Goal: Information Seeking & Learning: Learn about a topic

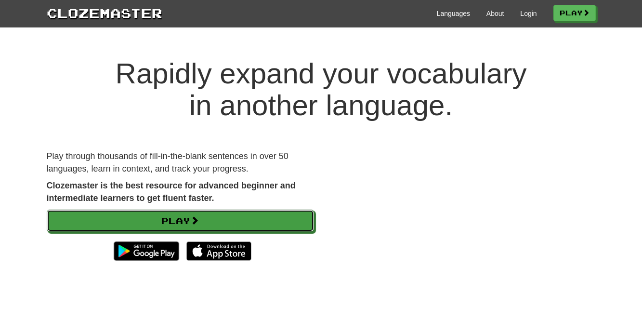
click at [260, 217] on link "Play" at bounding box center [180, 220] width 267 height 22
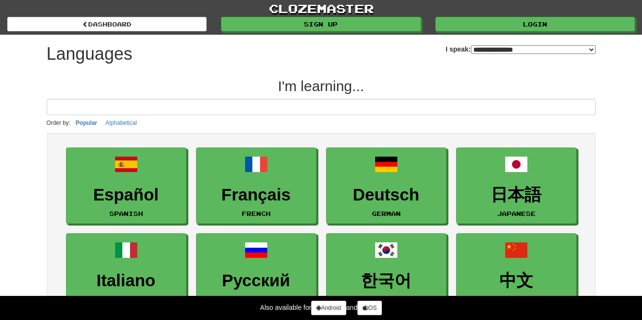
select select "*******"
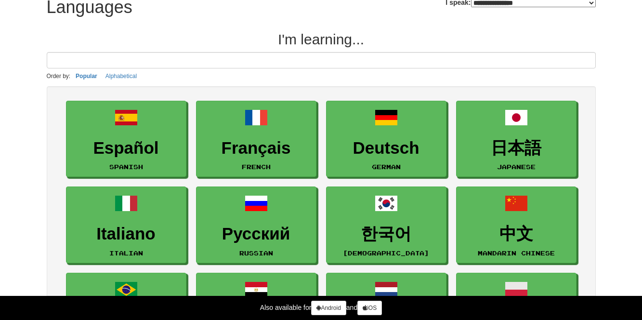
scroll to position [65, 0]
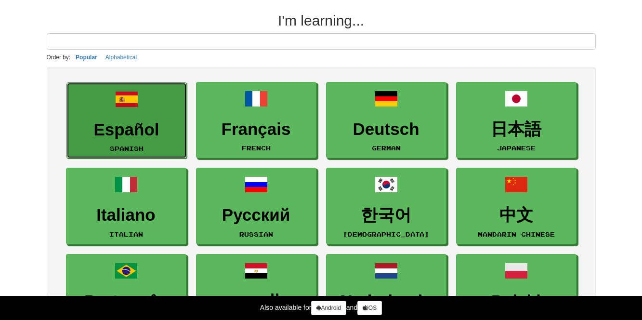
click at [156, 125] on h3 "Español" at bounding box center [127, 129] width 110 height 19
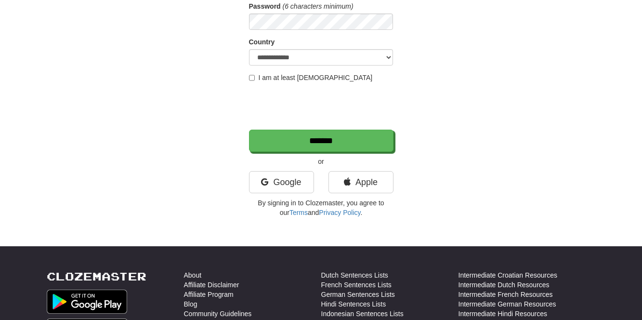
scroll to position [152, 0]
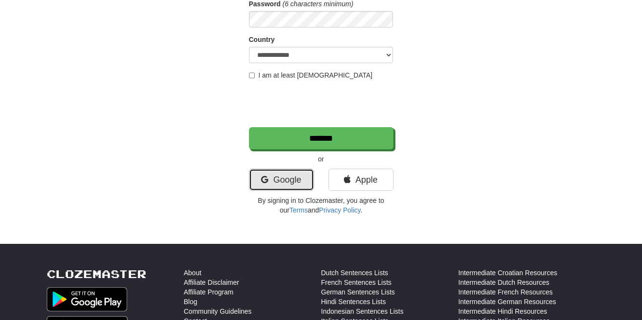
click at [274, 179] on link "Google" at bounding box center [281, 179] width 65 height 22
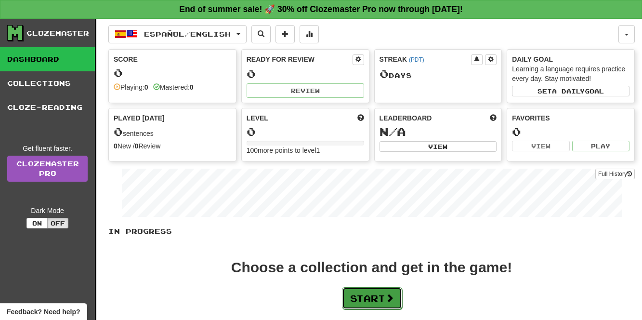
click at [374, 305] on button "Start" at bounding box center [372, 298] width 60 height 22
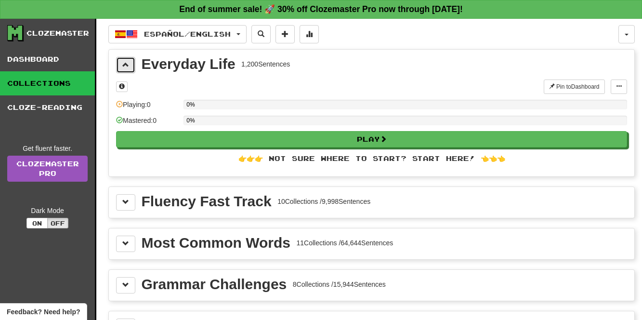
click at [130, 61] on button at bounding box center [125, 65] width 19 height 16
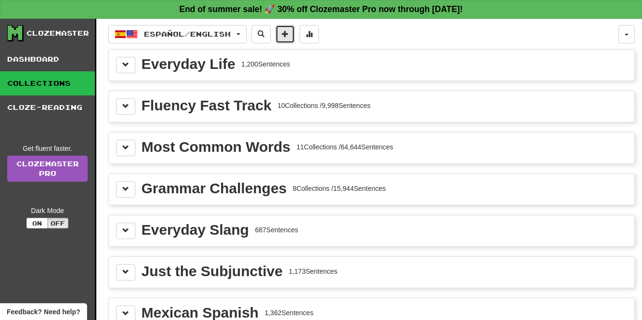
click at [294, 39] on button at bounding box center [284, 34] width 19 height 18
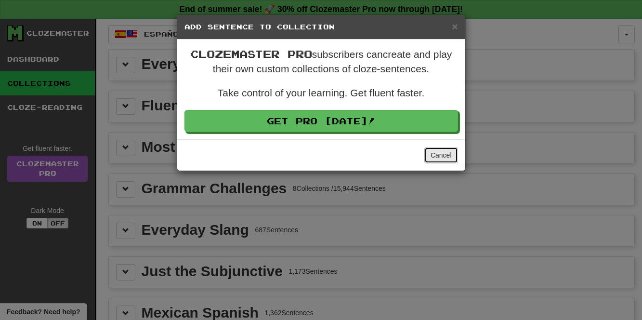
click at [434, 150] on button "Cancel" at bounding box center [441, 155] width 34 height 16
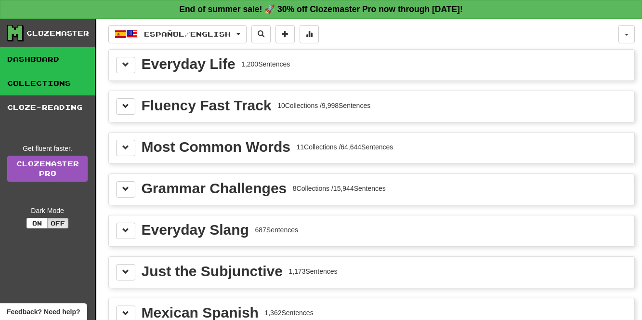
click at [58, 58] on link "Dashboard" at bounding box center [47, 59] width 95 height 24
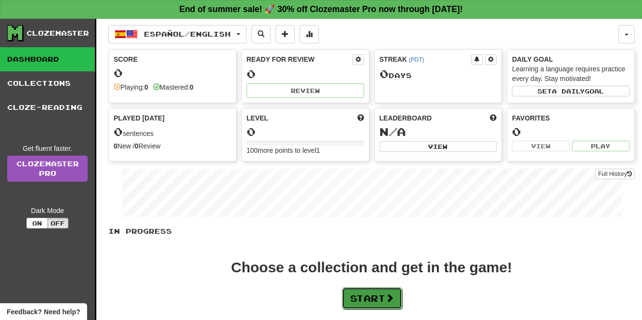
click at [365, 297] on button "Start" at bounding box center [372, 298] width 60 height 22
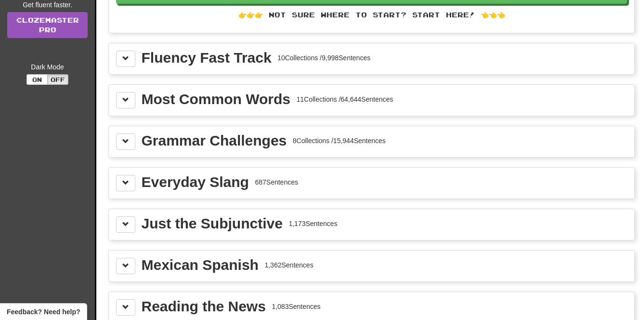
scroll to position [158, 0]
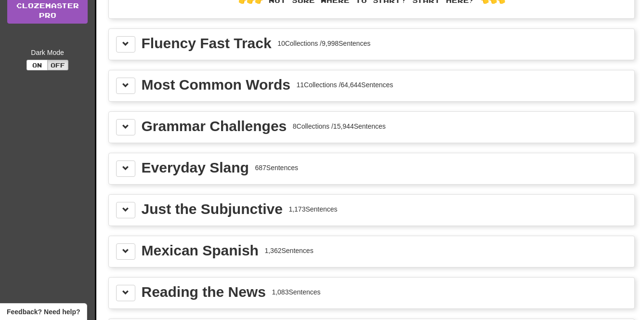
click at [390, 78] on div "Most Common Words 11 Collections / 64,644 Sentences" at bounding box center [268, 85] width 252 height 14
click at [129, 82] on span at bounding box center [125, 85] width 7 height 7
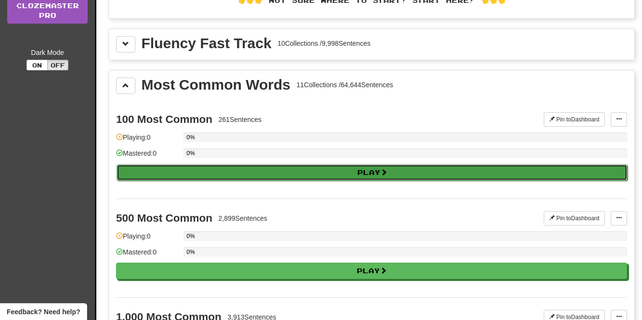
click at [187, 174] on button "Play" at bounding box center [372, 172] width 511 height 16
select select "**"
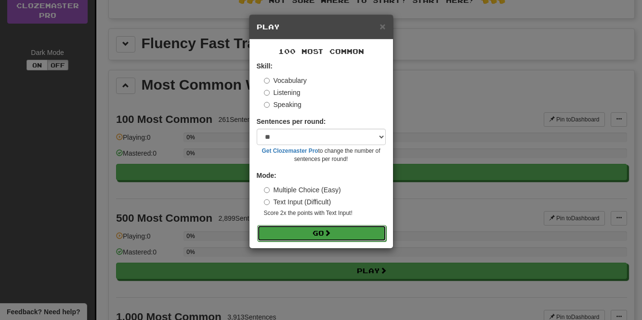
click at [337, 230] on button "Go" at bounding box center [321, 233] width 129 height 16
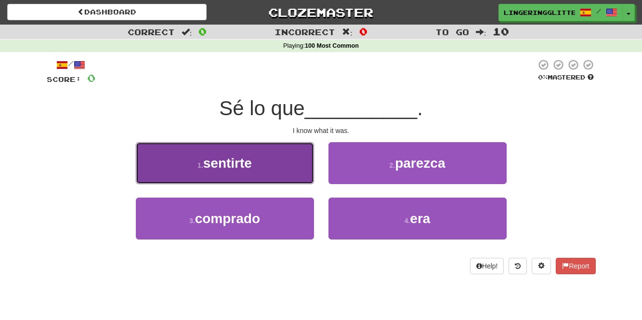
click at [235, 167] on span "sentirte" at bounding box center [227, 162] width 49 height 15
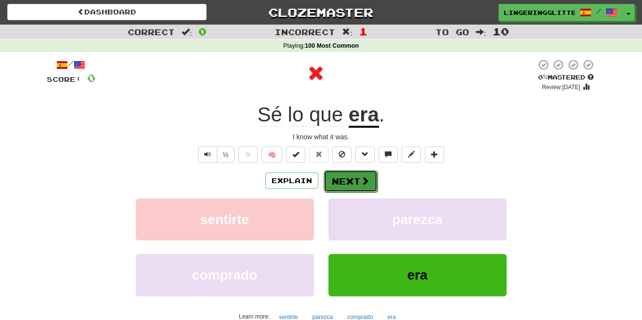
click at [351, 182] on button "Next" at bounding box center [351, 181] width 54 height 22
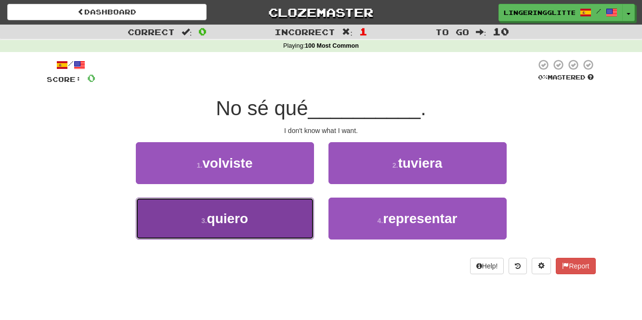
click at [259, 202] on button "3 . quiero" at bounding box center [225, 218] width 178 height 42
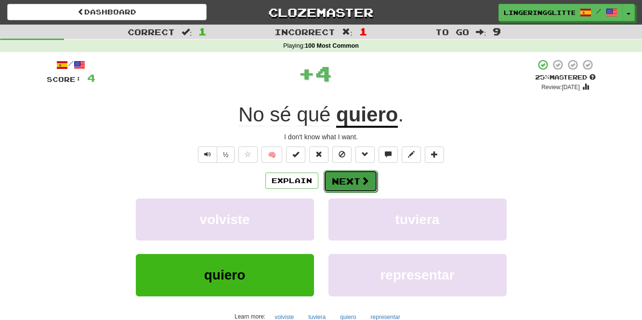
click at [349, 177] on button "Next" at bounding box center [351, 181] width 54 height 22
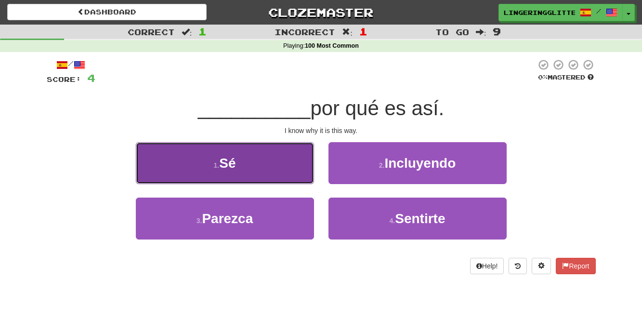
click at [282, 173] on button "1 . Sé" at bounding box center [225, 163] width 178 height 42
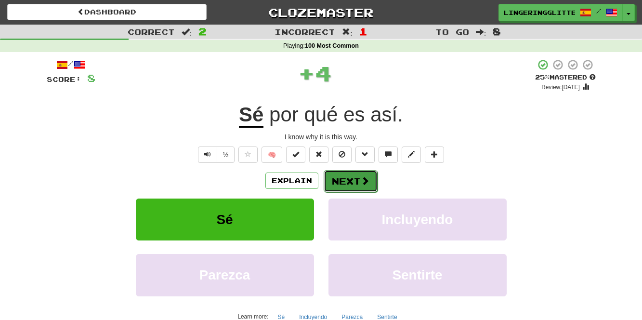
click at [349, 178] on button "Next" at bounding box center [351, 181] width 54 height 22
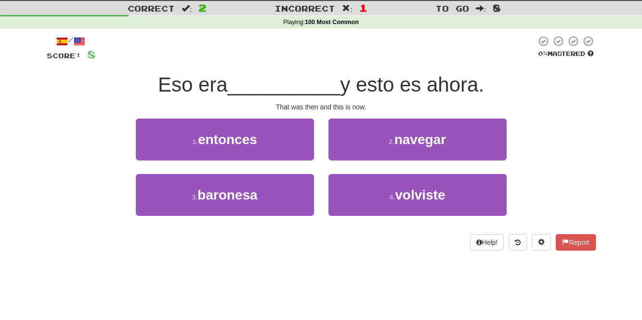
scroll to position [24, 0]
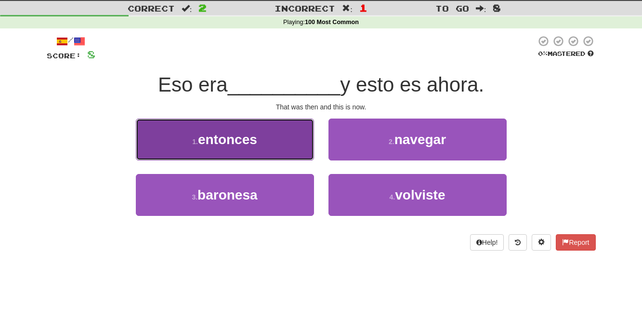
click at [296, 154] on button "1 . entonces" at bounding box center [225, 139] width 178 height 42
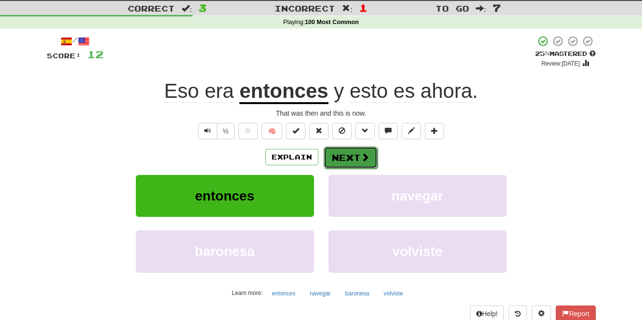
click at [340, 154] on button "Next" at bounding box center [351, 157] width 54 height 22
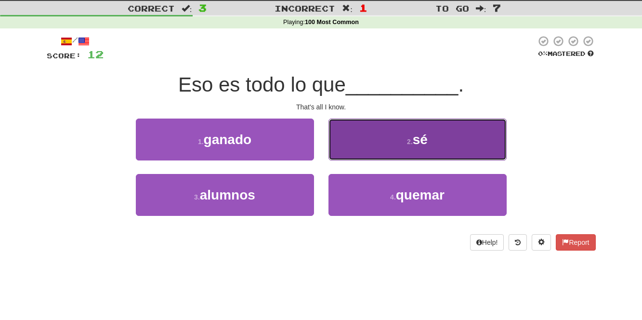
click at [360, 156] on button "2 . sé" at bounding box center [417, 139] width 178 height 42
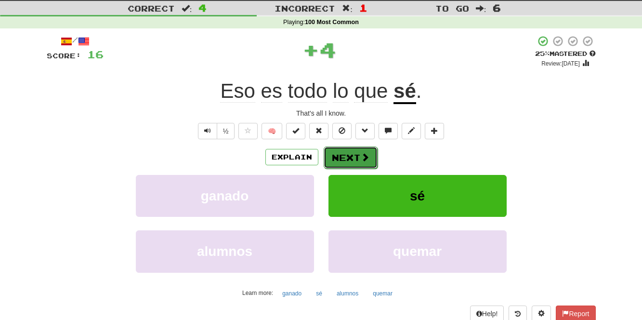
click at [356, 155] on button "Next" at bounding box center [351, 157] width 54 height 22
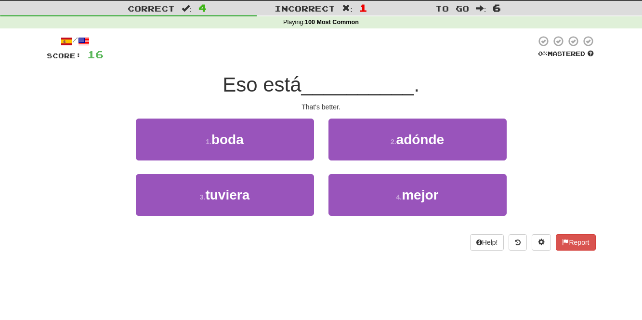
click at [375, 222] on div "4 . mejor" at bounding box center [417, 201] width 193 height 55
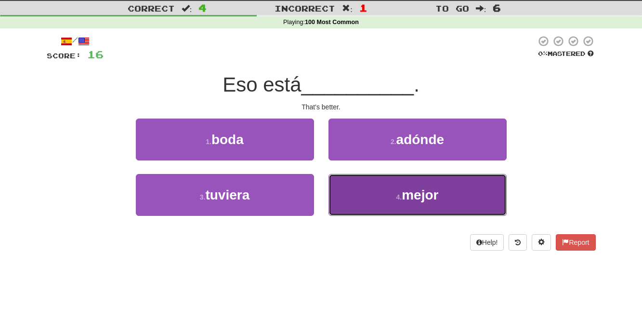
click at [370, 199] on button "4 . mejor" at bounding box center [417, 195] width 178 height 42
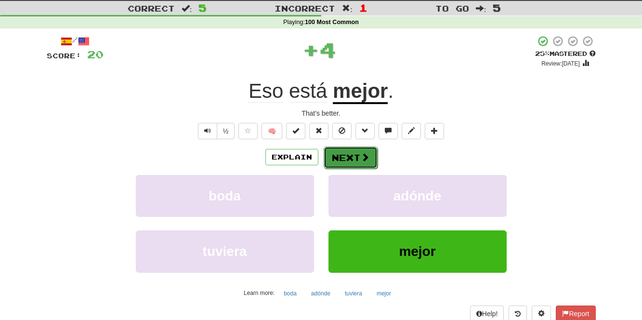
click at [350, 152] on button "Next" at bounding box center [351, 157] width 54 height 22
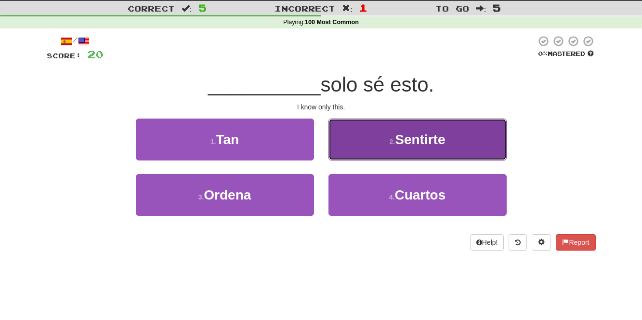
click at [394, 146] on button "2 . Sentirte" at bounding box center [417, 139] width 178 height 42
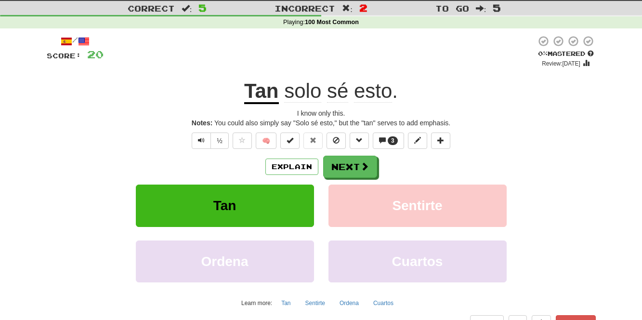
click at [256, 91] on u "Tan" at bounding box center [261, 91] width 35 height 25
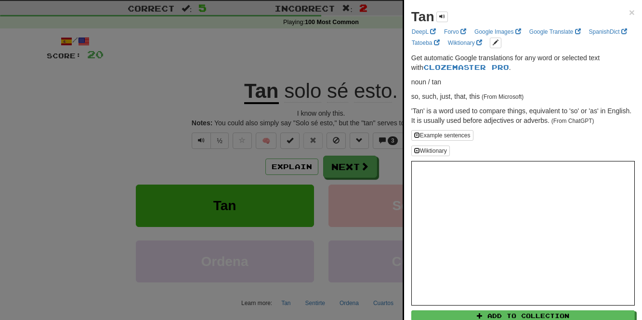
click at [331, 58] on div at bounding box center [321, 160] width 642 height 320
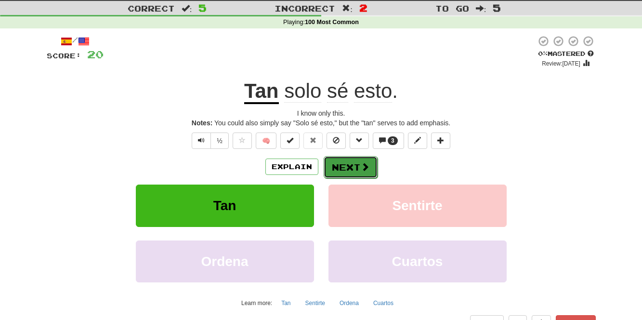
click at [342, 164] on button "Next" at bounding box center [351, 167] width 54 height 22
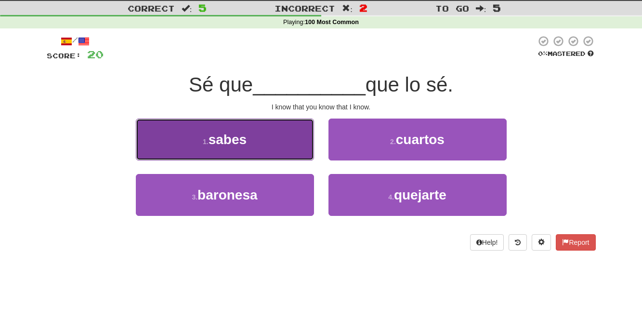
click at [298, 145] on button "1 . sabes" at bounding box center [225, 139] width 178 height 42
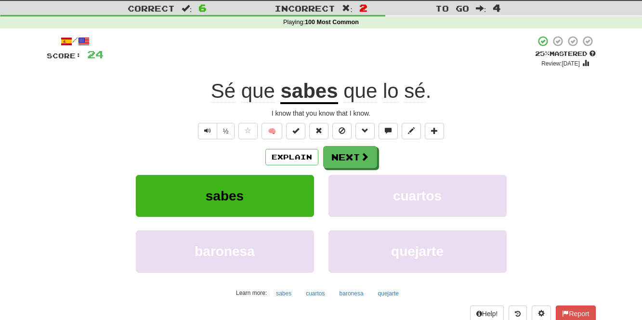
click at [311, 99] on u "sabes" at bounding box center [308, 91] width 57 height 25
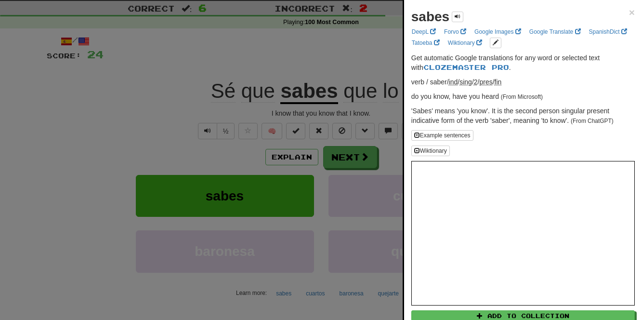
click at [352, 115] on div at bounding box center [321, 160] width 642 height 320
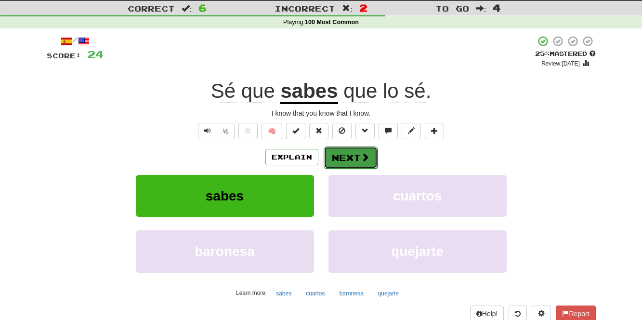
click at [362, 153] on span at bounding box center [365, 157] width 9 height 9
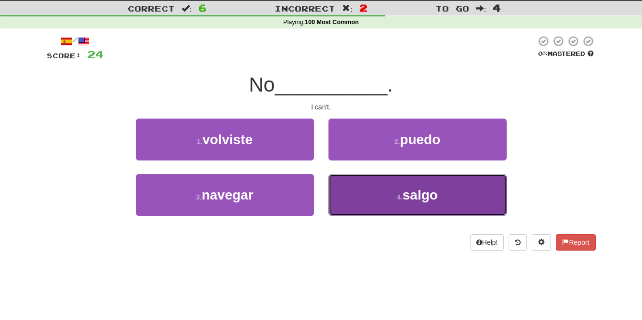
click at [372, 190] on button "4 . salgo" at bounding box center [417, 195] width 178 height 42
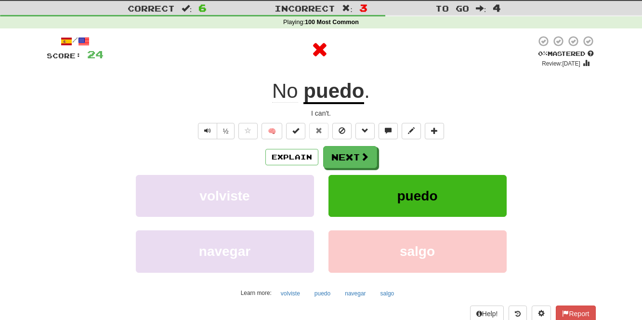
click at [337, 95] on u "puedo" at bounding box center [333, 91] width 61 height 25
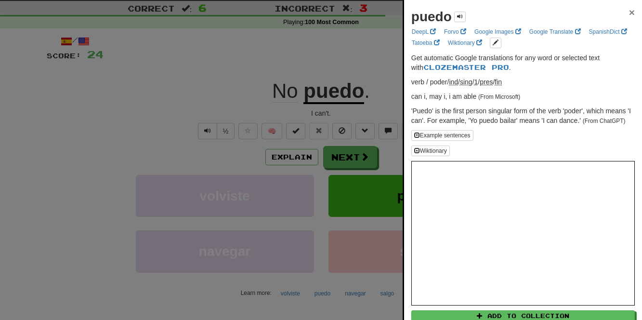
click at [630, 12] on span "×" at bounding box center [632, 12] width 6 height 11
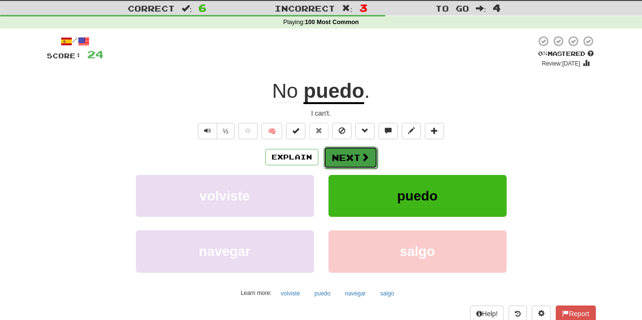
click at [335, 157] on button "Next" at bounding box center [351, 157] width 54 height 22
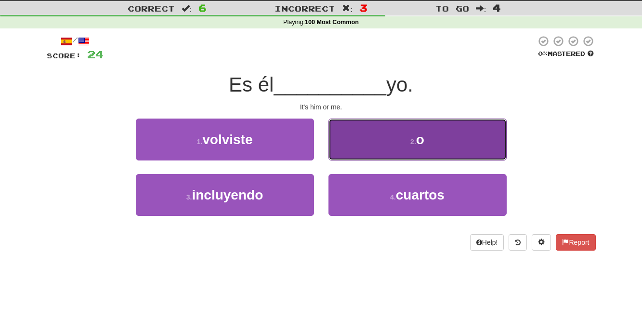
click at [358, 142] on button "2 . o" at bounding box center [417, 139] width 178 height 42
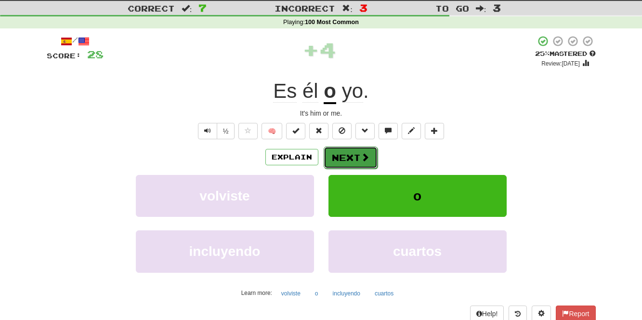
click at [357, 158] on button "Next" at bounding box center [351, 157] width 54 height 22
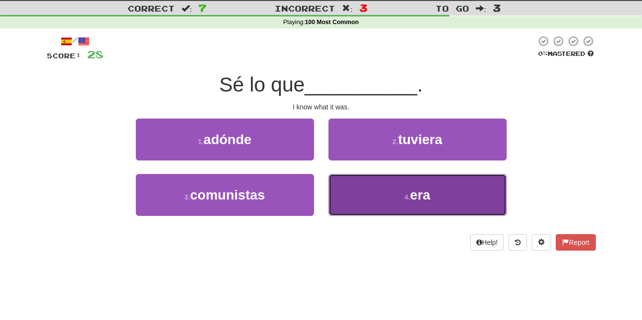
click at [398, 187] on button "4 . era" at bounding box center [417, 195] width 178 height 42
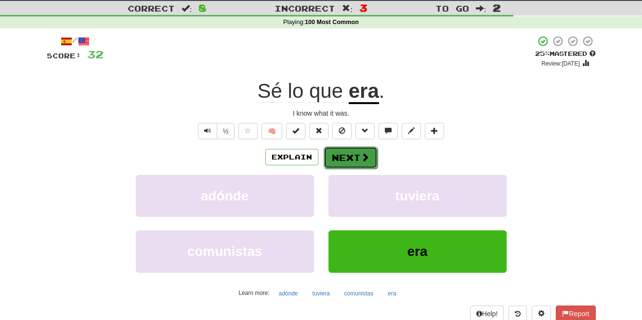
click at [348, 149] on button "Next" at bounding box center [351, 157] width 54 height 22
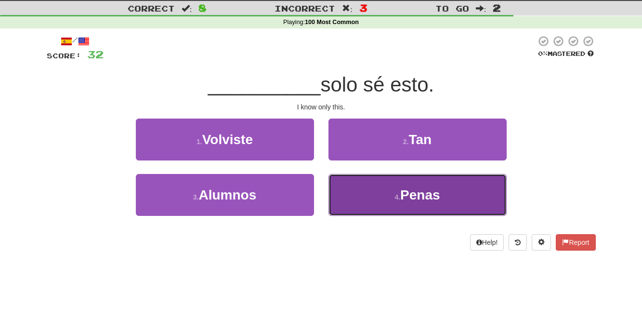
click at [397, 200] on button "4 . Penas" at bounding box center [417, 195] width 178 height 42
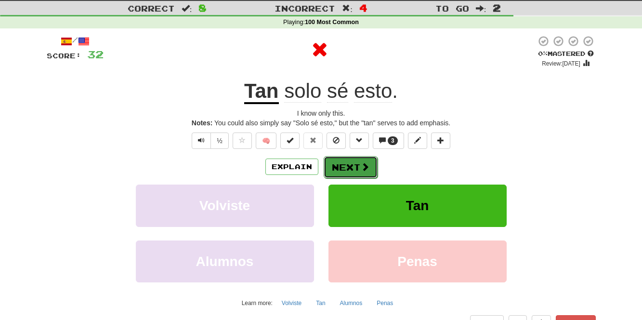
click at [358, 167] on button "Next" at bounding box center [351, 167] width 54 height 22
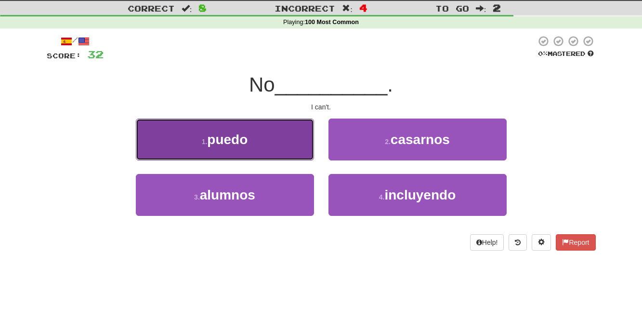
click at [279, 129] on button "1 . [GEOGRAPHIC_DATA]" at bounding box center [225, 139] width 178 height 42
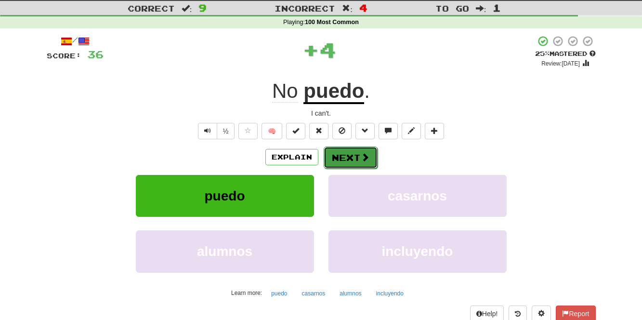
click at [347, 154] on button "Next" at bounding box center [351, 157] width 54 height 22
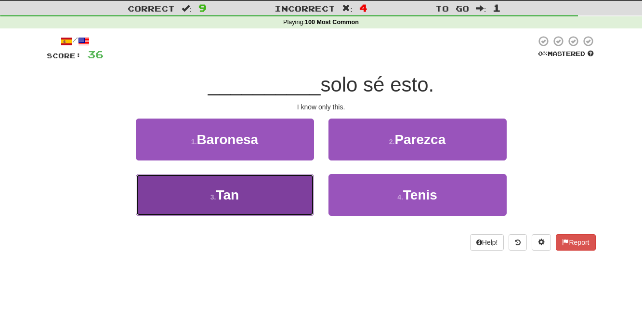
click at [271, 192] on button "3 . Tan" at bounding box center [225, 195] width 178 height 42
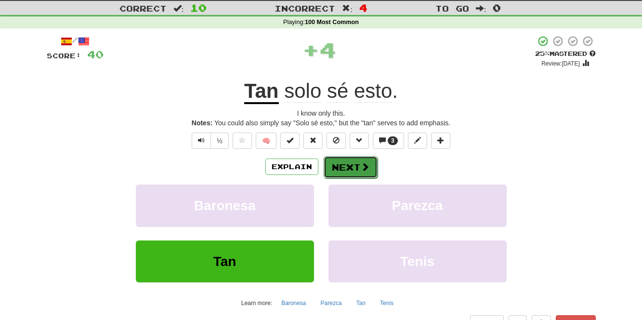
click at [345, 166] on button "Next" at bounding box center [351, 167] width 54 height 22
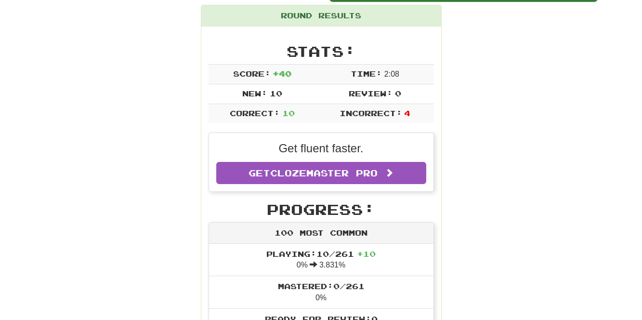
scroll to position [0, 0]
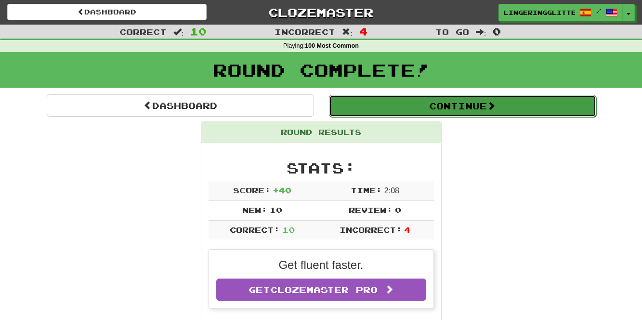
click at [397, 101] on button "Continue" at bounding box center [462, 106] width 267 height 22
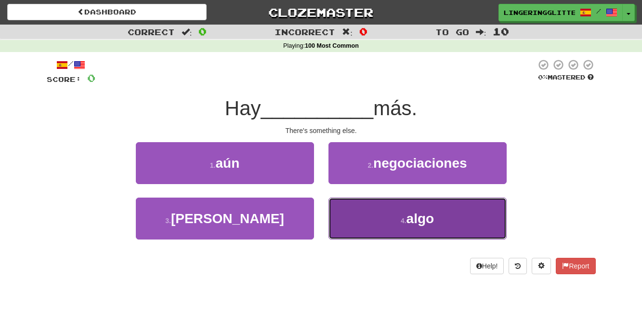
click at [375, 220] on button "4 . algo" at bounding box center [417, 218] width 178 height 42
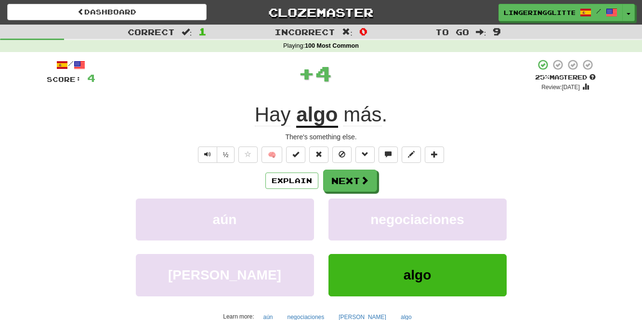
click at [318, 118] on u "algo" at bounding box center [316, 115] width 41 height 25
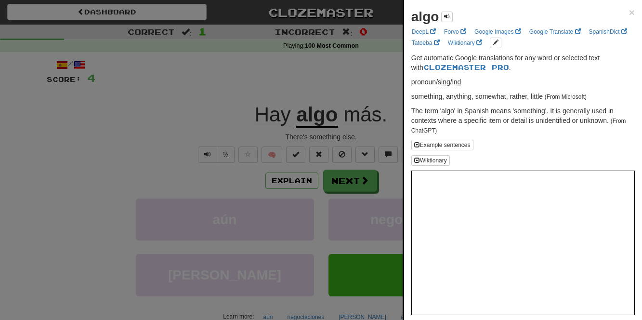
click at [217, 46] on div at bounding box center [321, 160] width 642 height 320
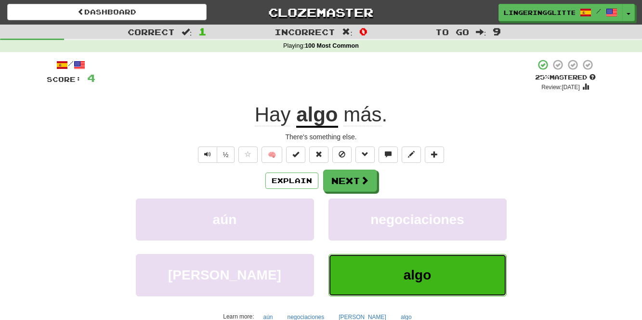
click at [418, 269] on span "algo" at bounding box center [417, 274] width 28 height 15
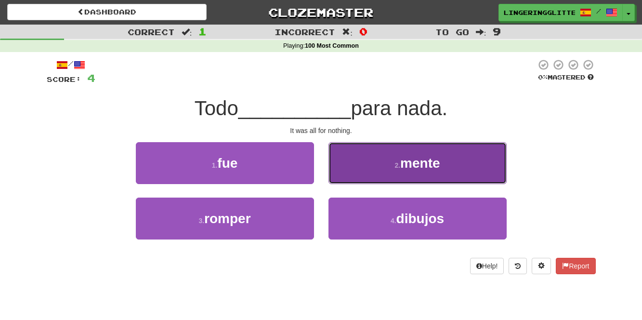
click at [391, 174] on button "2 . mente" at bounding box center [417, 163] width 178 height 42
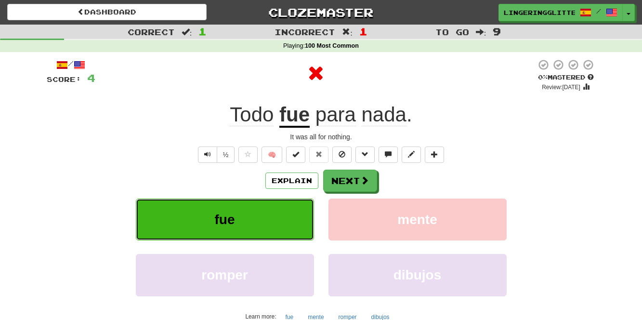
click at [264, 210] on button "fue" at bounding box center [225, 219] width 178 height 42
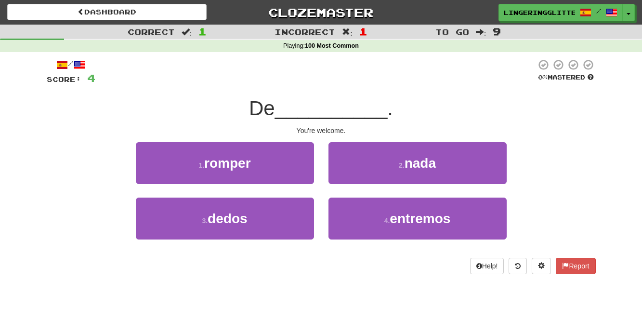
scroll to position [0, 0]
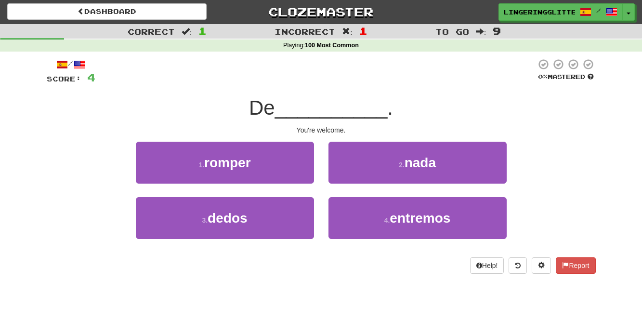
click at [363, 32] on span "1" at bounding box center [363, 31] width 8 height 12
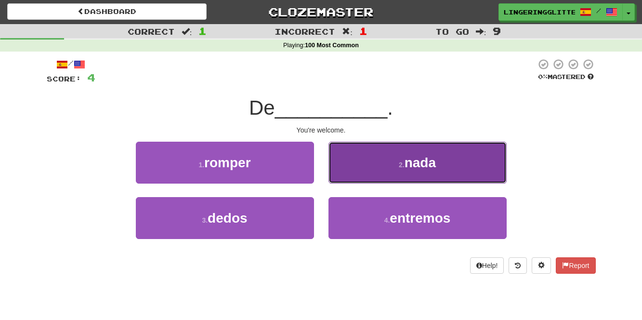
click at [375, 147] on button "2 . nada" at bounding box center [417, 163] width 178 height 42
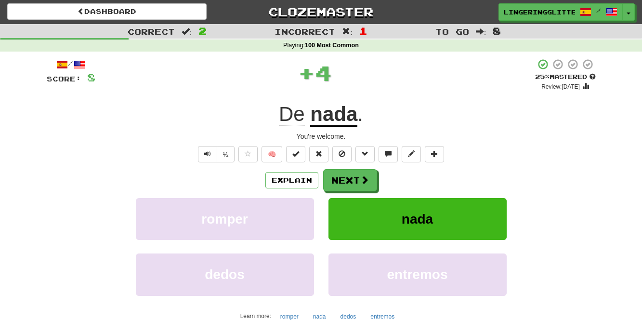
click at [330, 120] on u "nada" at bounding box center [333, 115] width 47 height 25
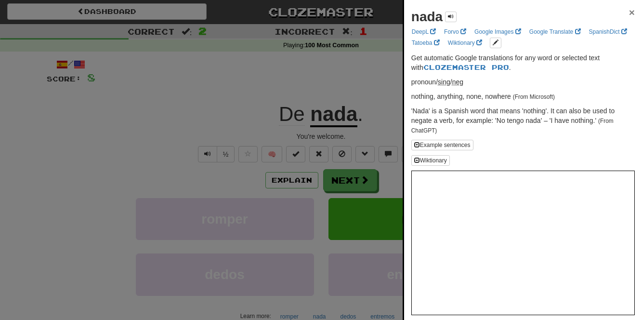
click at [631, 11] on span "×" at bounding box center [632, 12] width 6 height 11
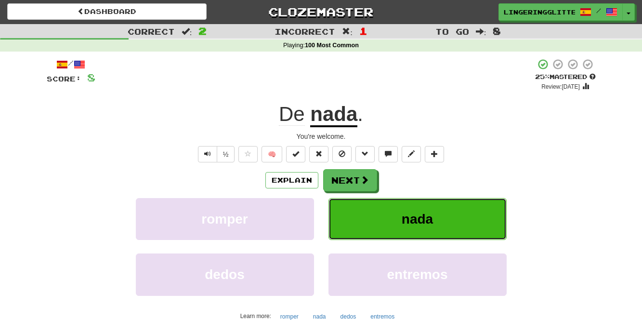
click at [430, 211] on span "nada" at bounding box center [416, 218] width 31 height 15
